Goal: Task Accomplishment & Management: Manage account settings

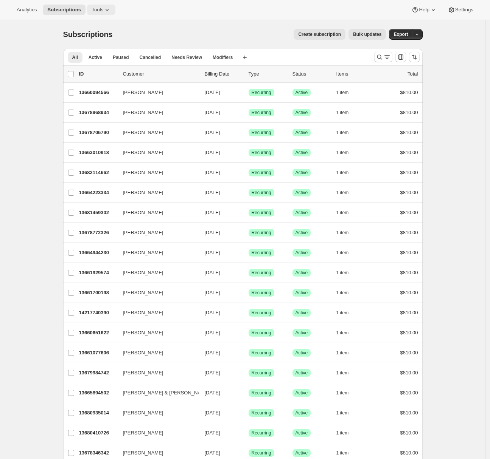
click at [98, 8] on span "Tools" at bounding box center [97, 10] width 12 height 6
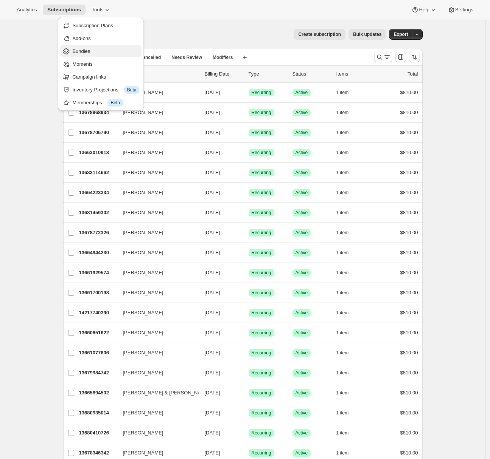
click at [93, 55] on button "Bundles" at bounding box center [100, 51] width 81 height 12
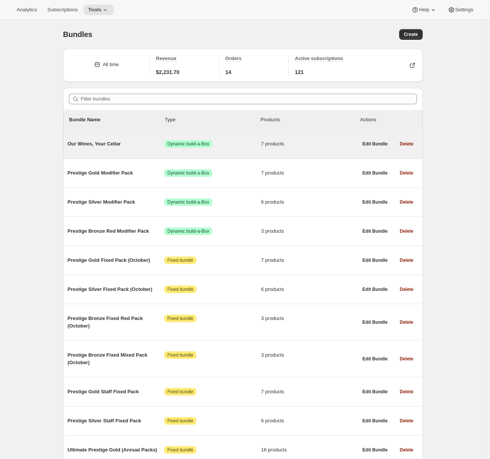
click at [108, 148] on div "Our Wines, Your Cellar Success Dynamic build-a-Box 7 products" at bounding box center [213, 144] width 290 height 20
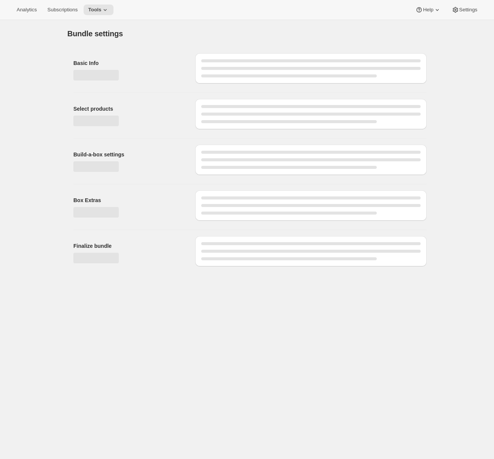
type input "Our Wines, Your Cellar"
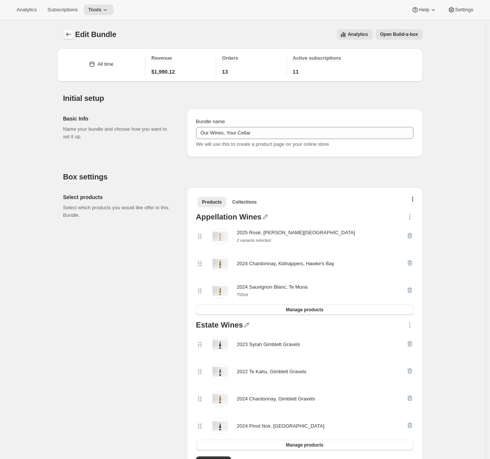
click at [72, 37] on icon "Bundles" at bounding box center [69, 35] width 8 height 8
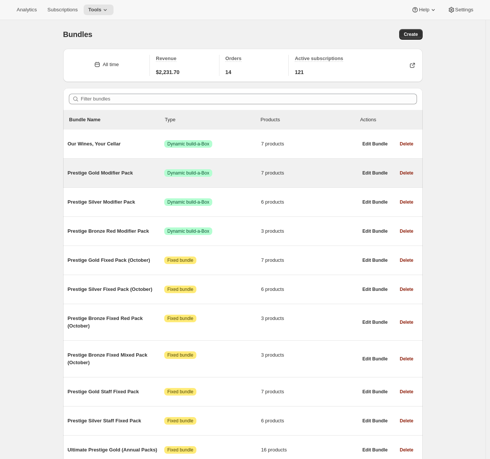
click at [95, 177] on span "Prestige Gold Modifier Pack" at bounding box center [116, 173] width 97 height 8
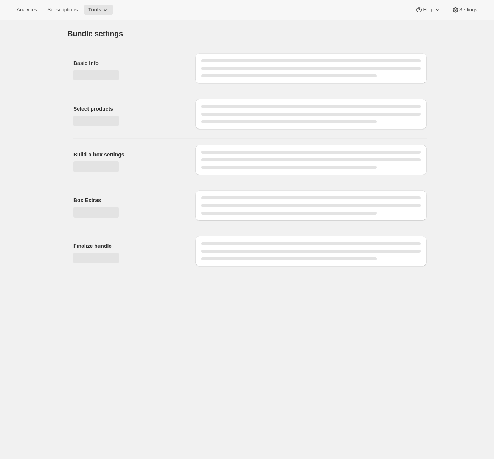
type input "Prestige Gold Modifier Pack"
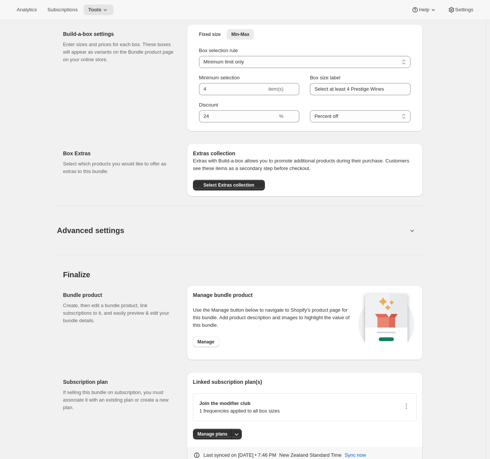
scroll to position [570, 0]
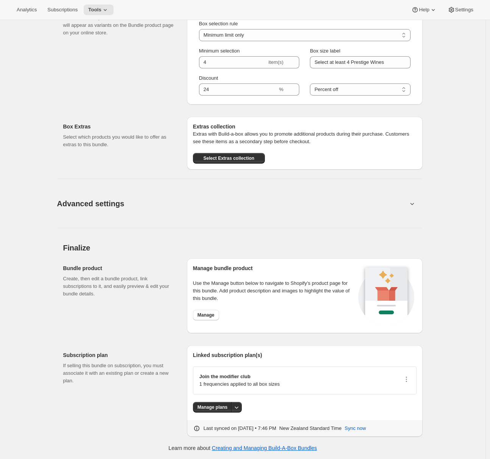
click at [88, 206] on span "Advanced settings" at bounding box center [90, 204] width 67 height 12
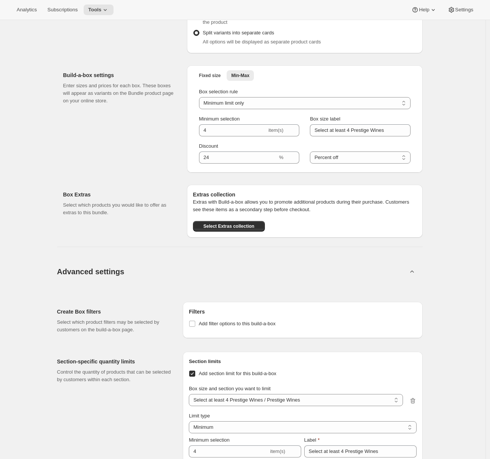
scroll to position [635, 0]
